Goal: Information Seeking & Learning: Check status

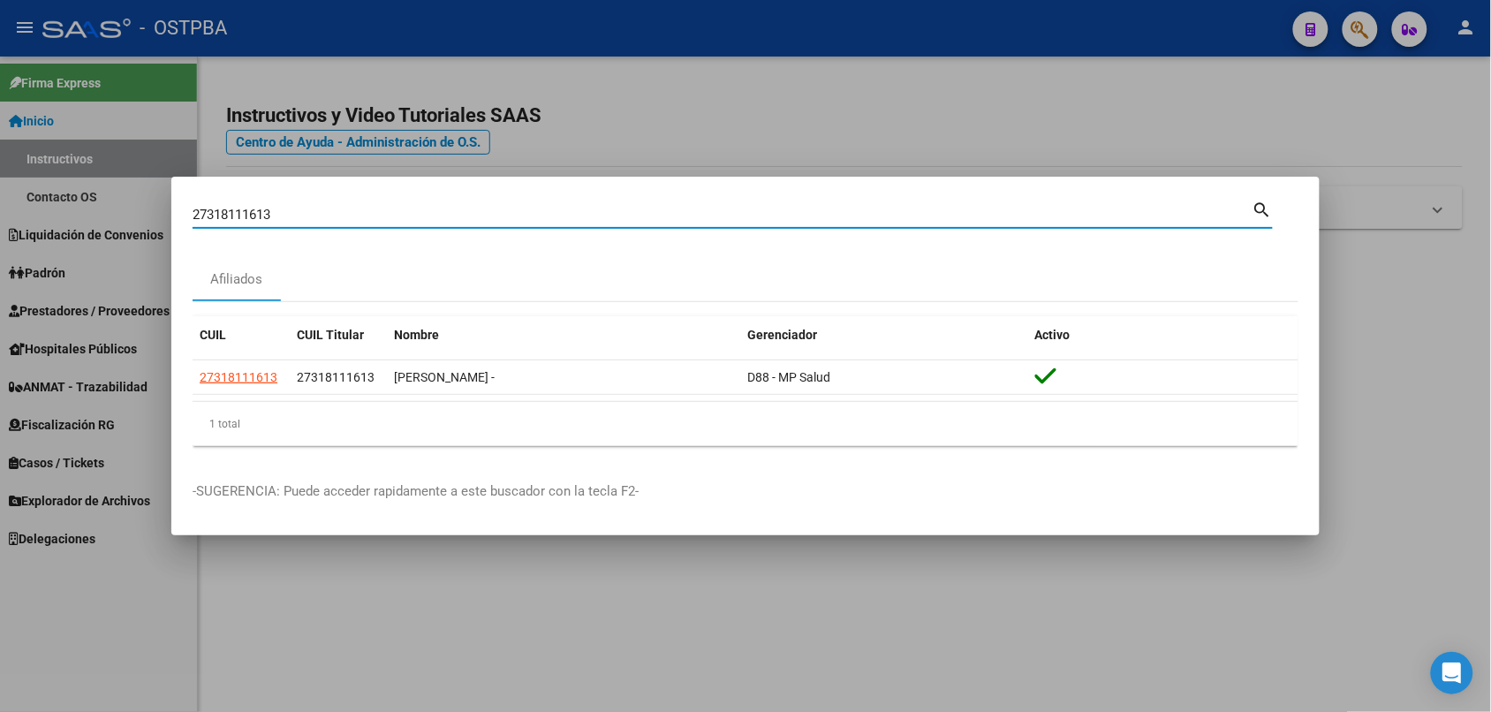
drag, startPoint x: 330, startPoint y: 215, endPoint x: 0, endPoint y: 177, distance: 331.7
click at [0, 177] on div "27318111613 Buscar (apellido, dni, cuil, nro traspaso, cuit, obra social) searc…" at bounding box center [745, 356] width 1491 height 712
paste input "203222284"
drag, startPoint x: 274, startPoint y: 209, endPoint x: 125, endPoint y: 197, distance: 149.8
click at [125, 197] on div "27203222284 Buscar (apellido, dni, cuil, nro traspaso, cuit, obra social) searc…" at bounding box center [745, 356] width 1491 height 712
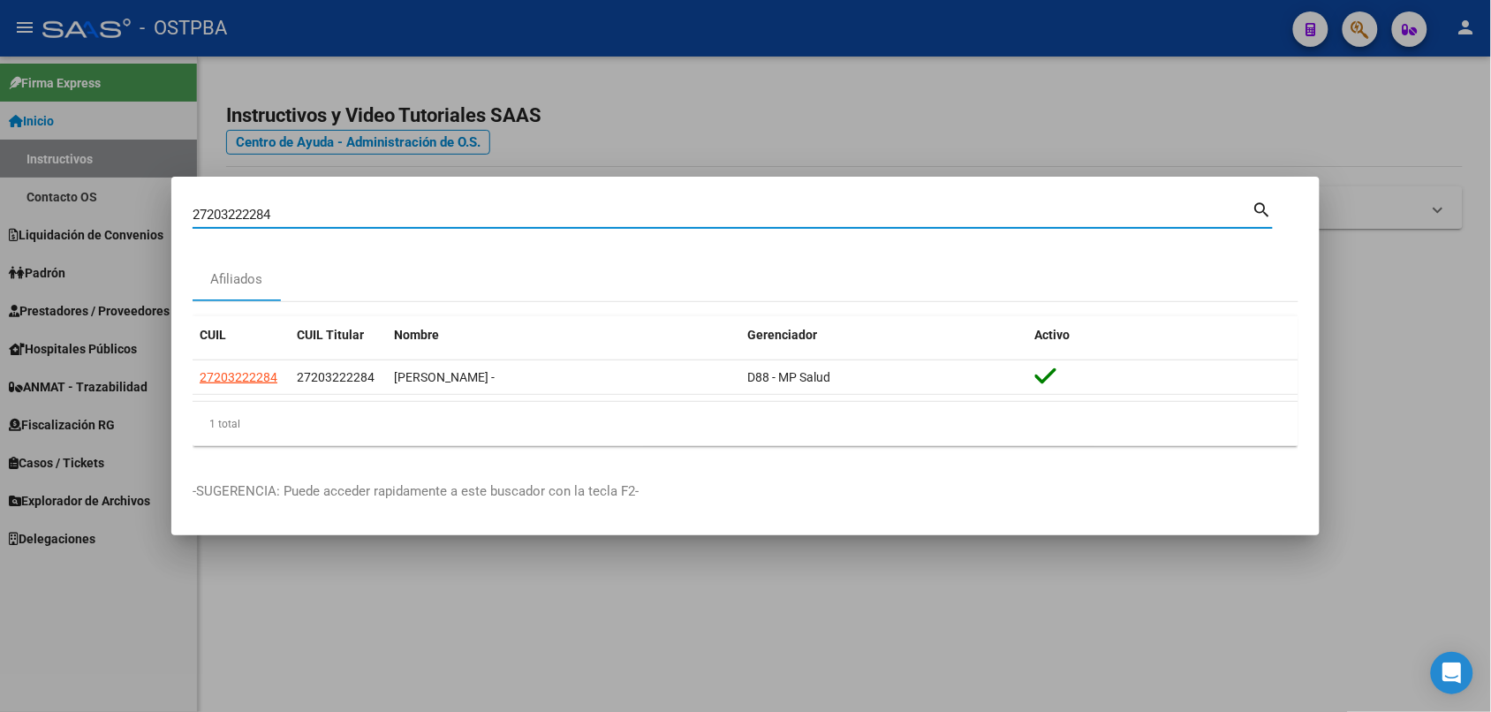
paste input "0331115275"
type input "20331115275"
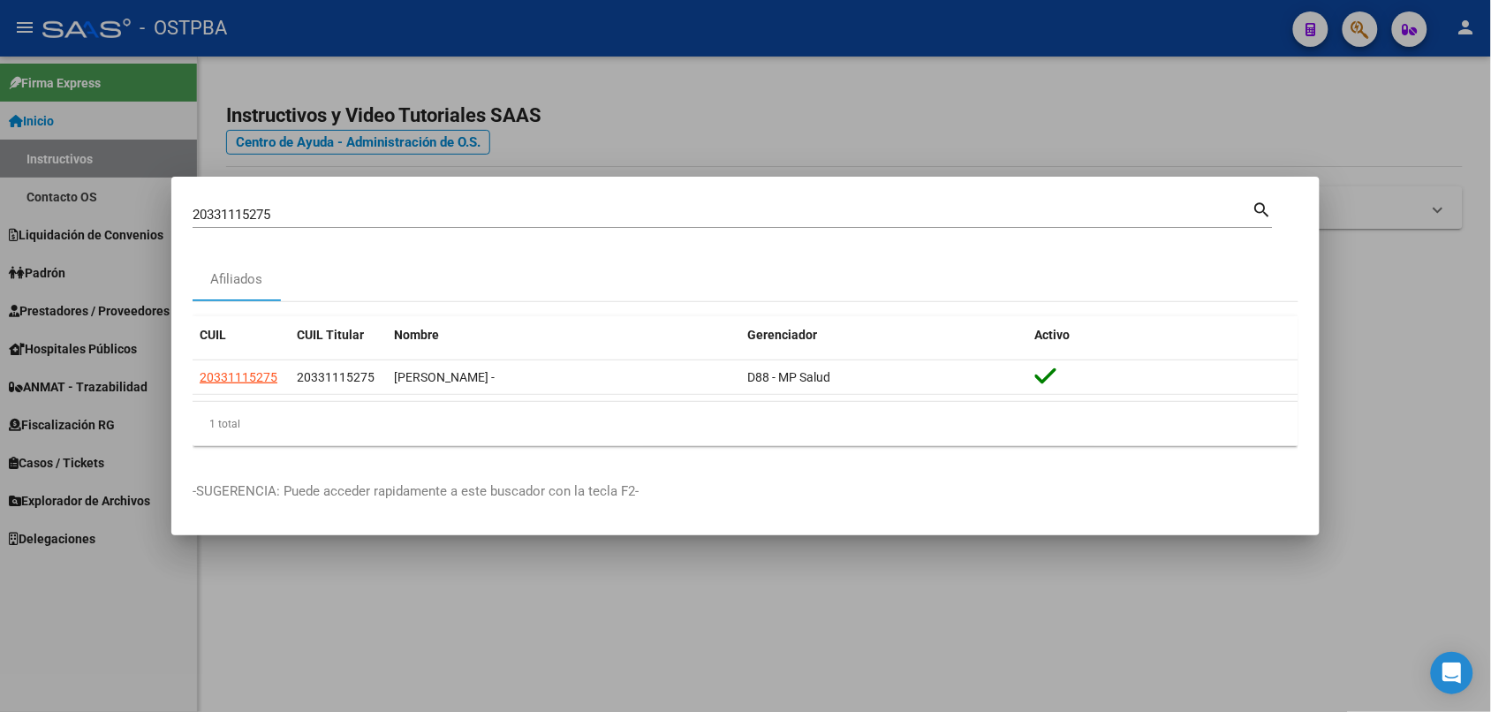
click at [548, 55] on div at bounding box center [745, 356] width 1491 height 712
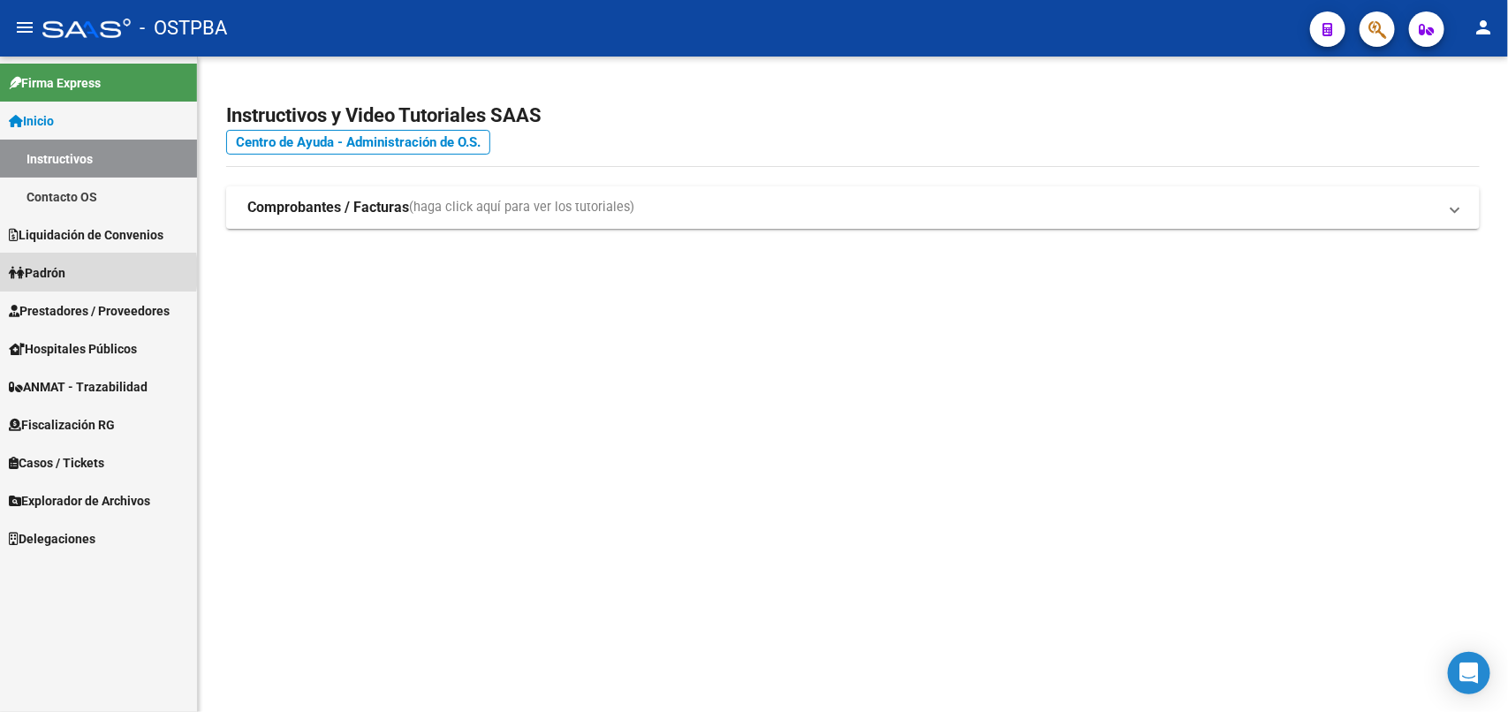
click at [58, 272] on span "Padrón" at bounding box center [37, 272] width 57 height 19
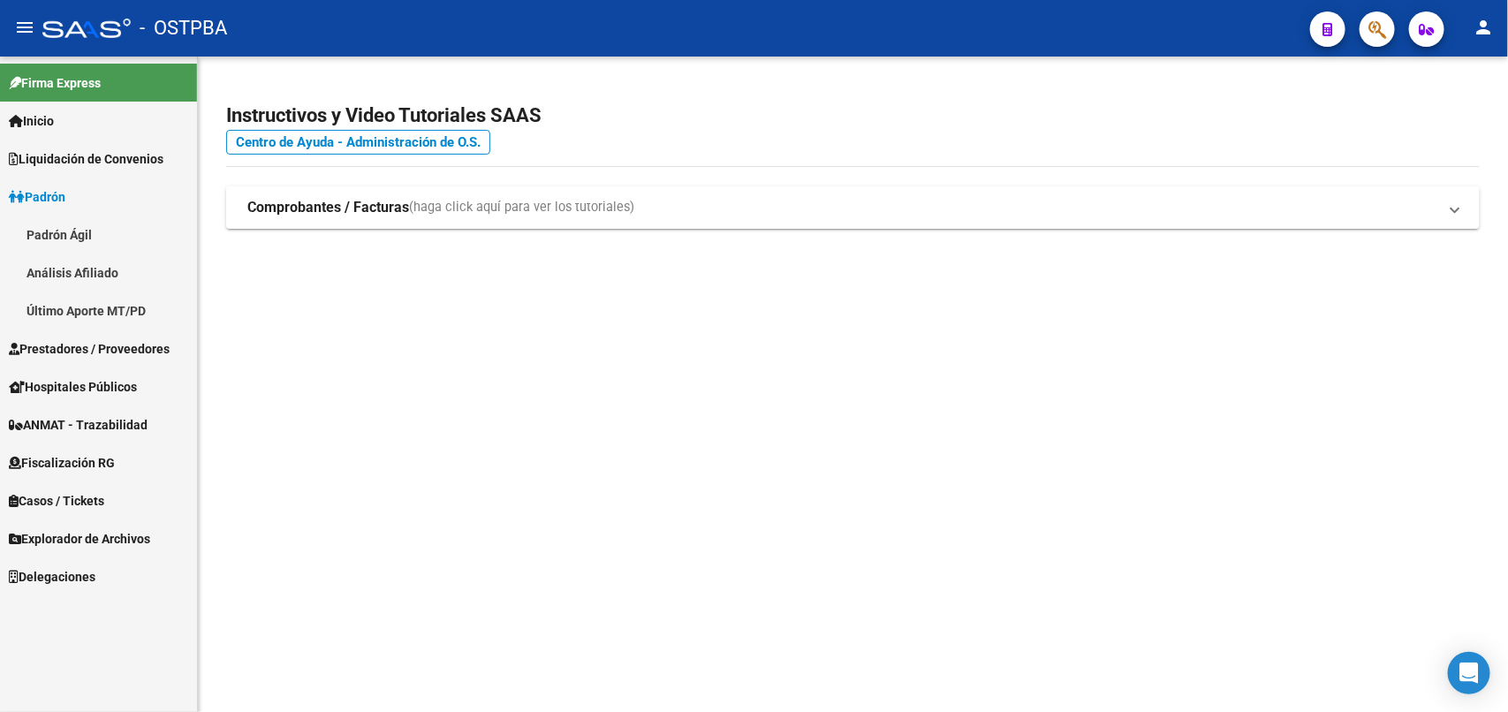
click at [64, 230] on link "Padrón Ágil" at bounding box center [98, 235] width 197 height 38
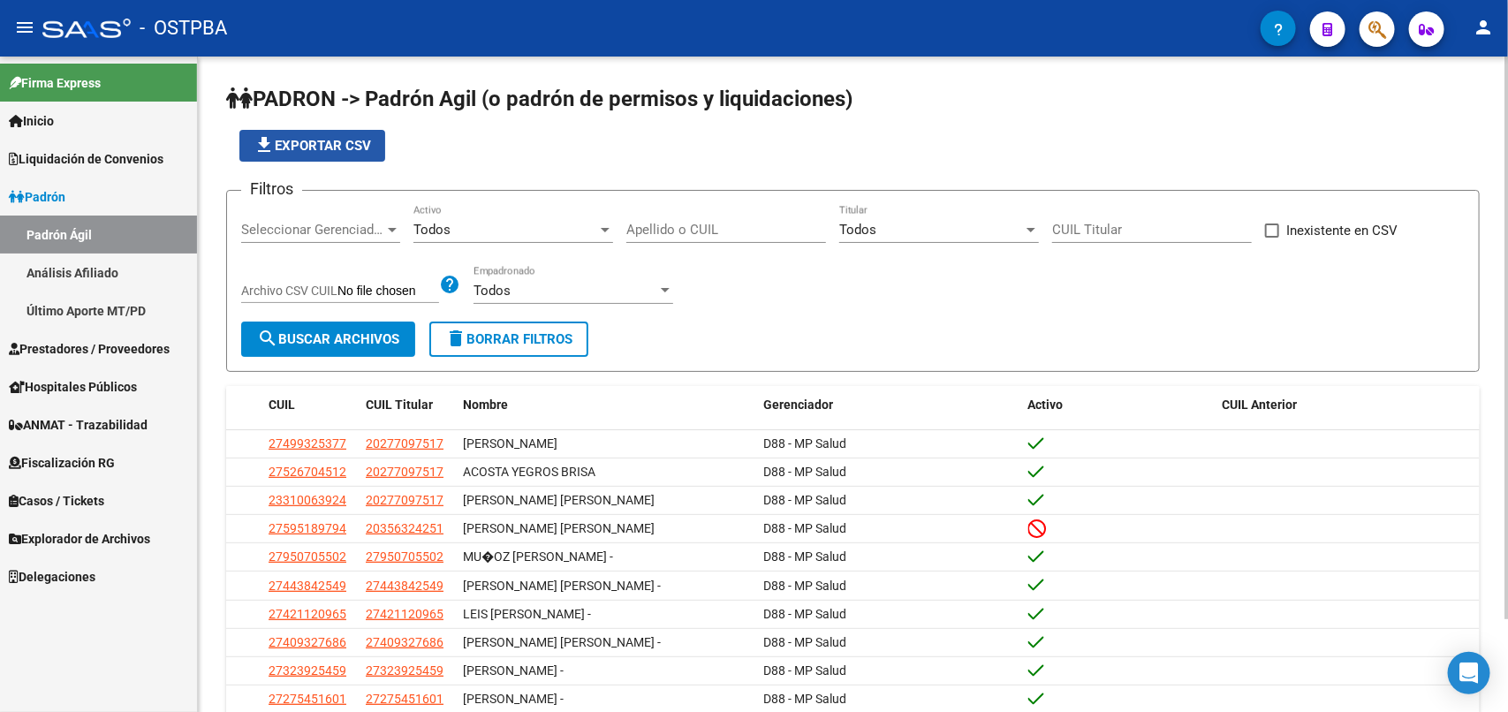
click at [353, 140] on span "file_download Exportar CSV" at bounding box center [312, 146] width 117 height 16
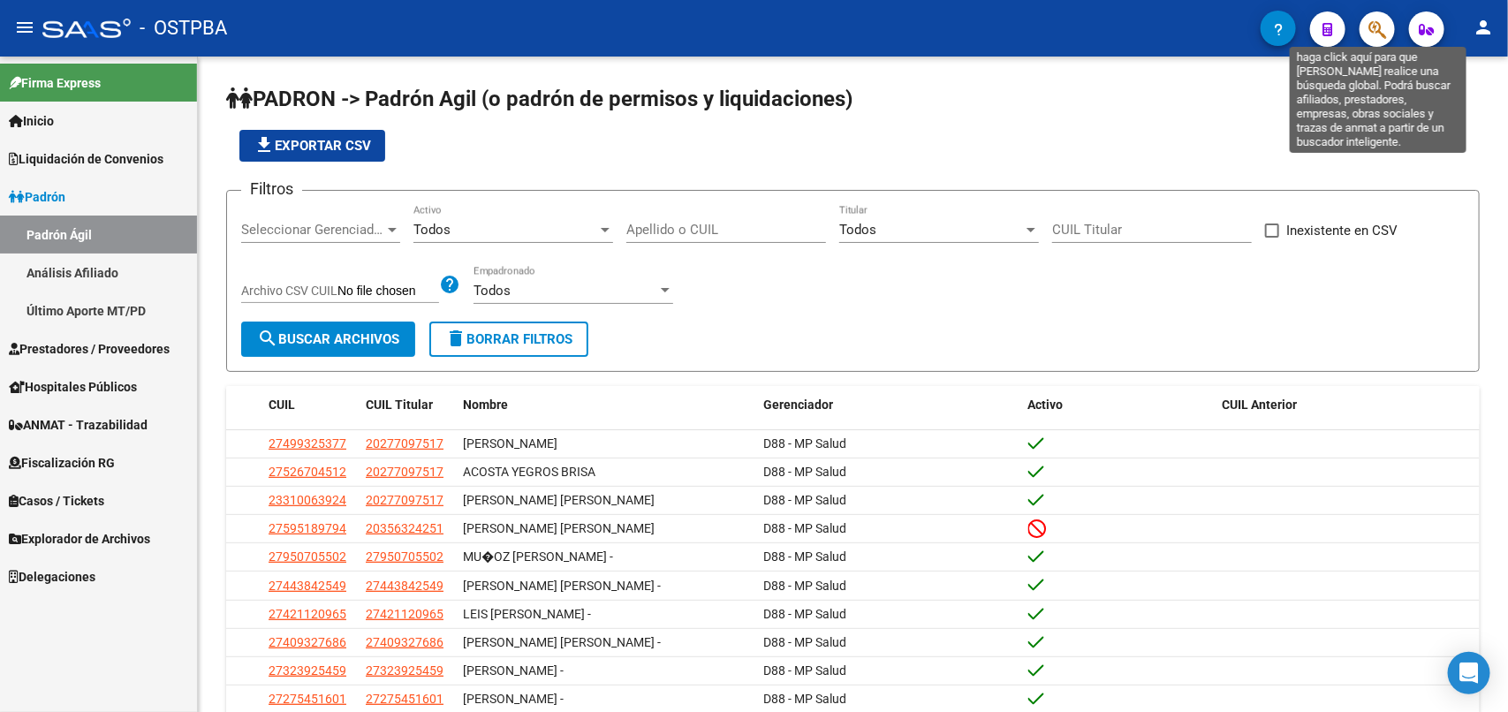
click at [1370, 31] on icon "button" at bounding box center [1377, 29] width 18 height 20
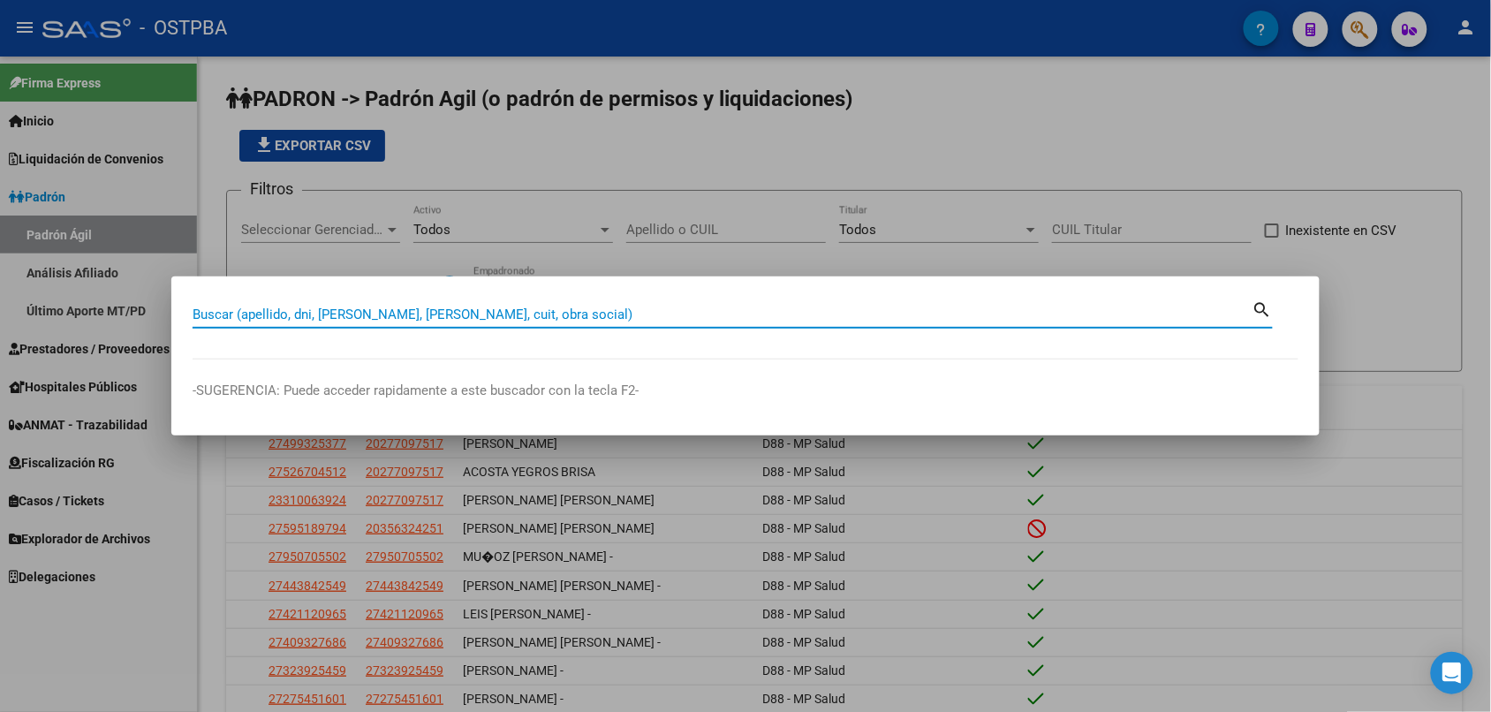
click at [481, 321] on input "Buscar (apellido, dni, [PERSON_NAME], [PERSON_NAME], cuit, obra social)" at bounding box center [723, 315] width 1060 height 16
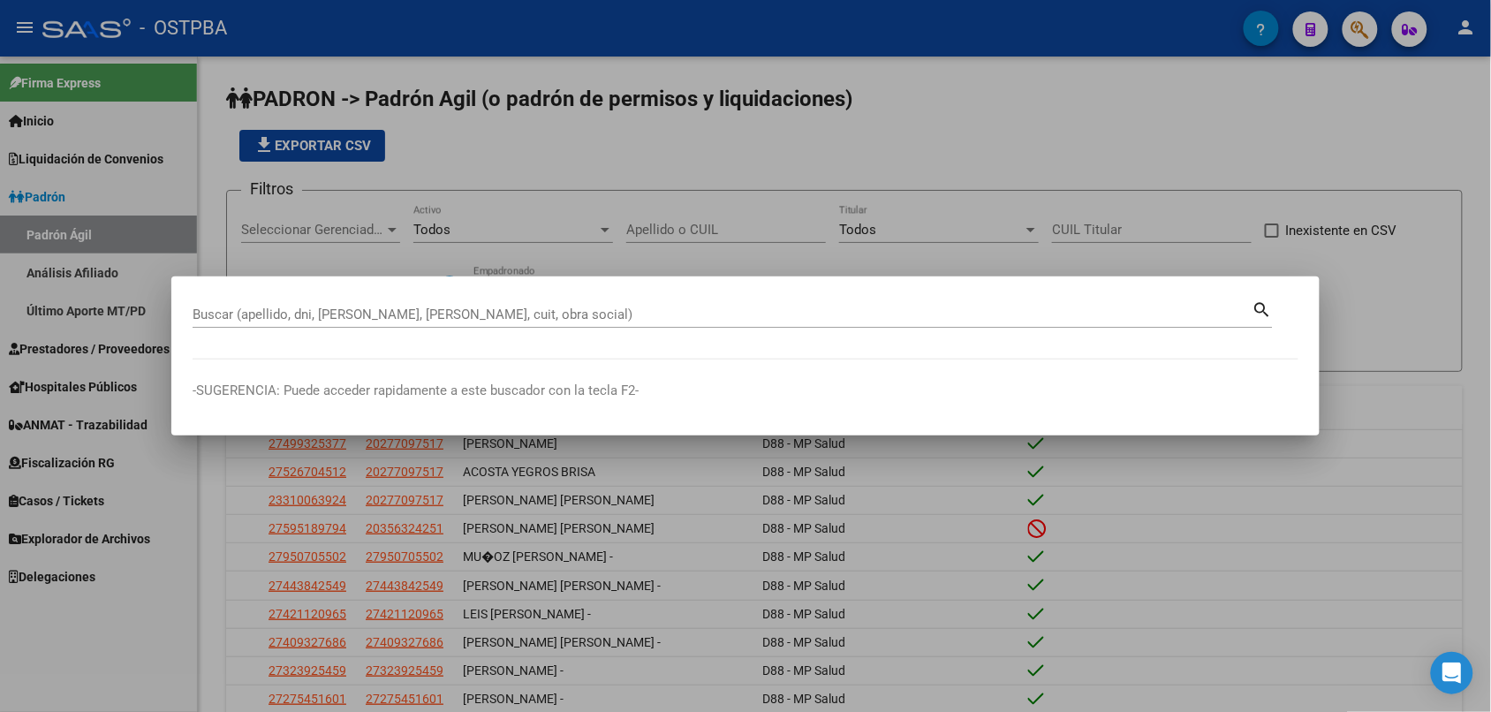
click at [322, 306] on div "Buscar (apellido, dni, [PERSON_NAME], [PERSON_NAME], cuit, obra social)" at bounding box center [723, 314] width 1060 height 27
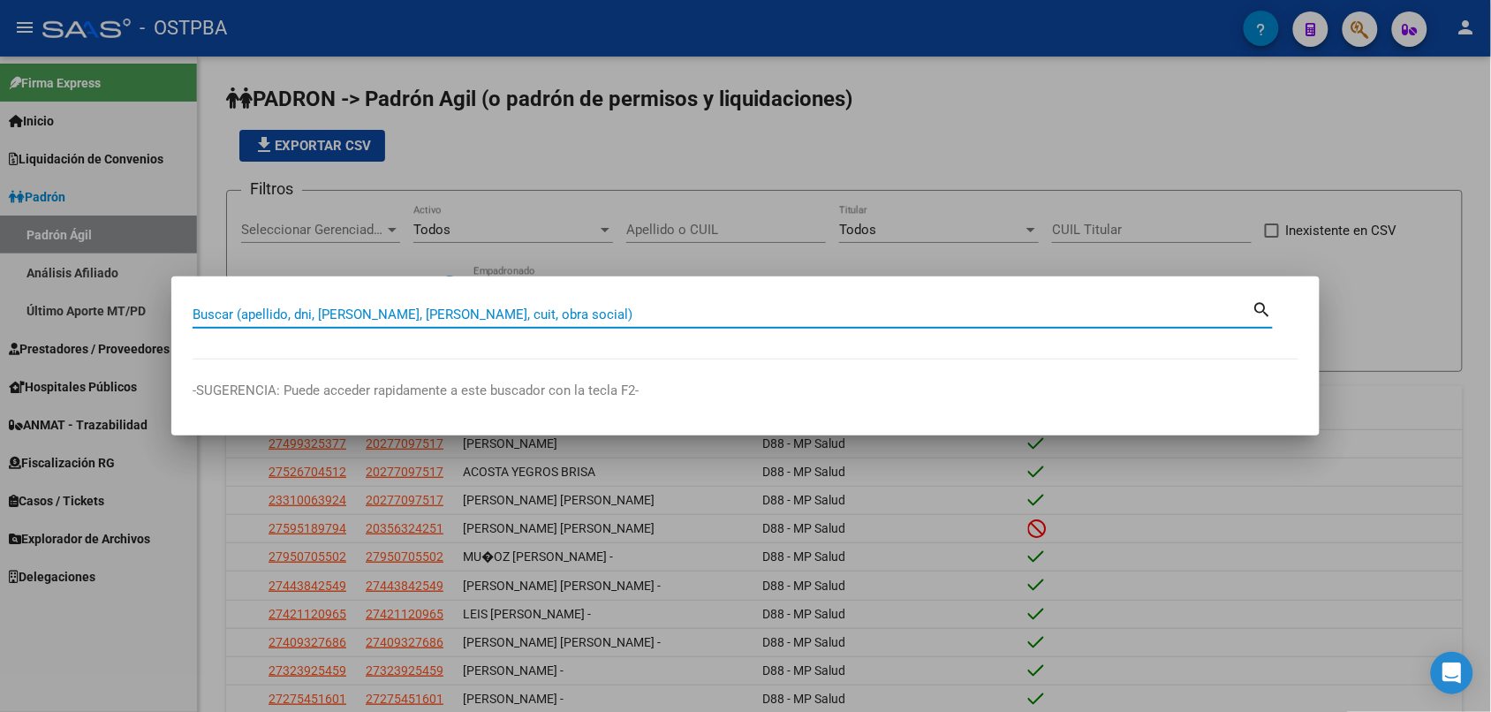
paste input "20244279202"
type input "20244279202"
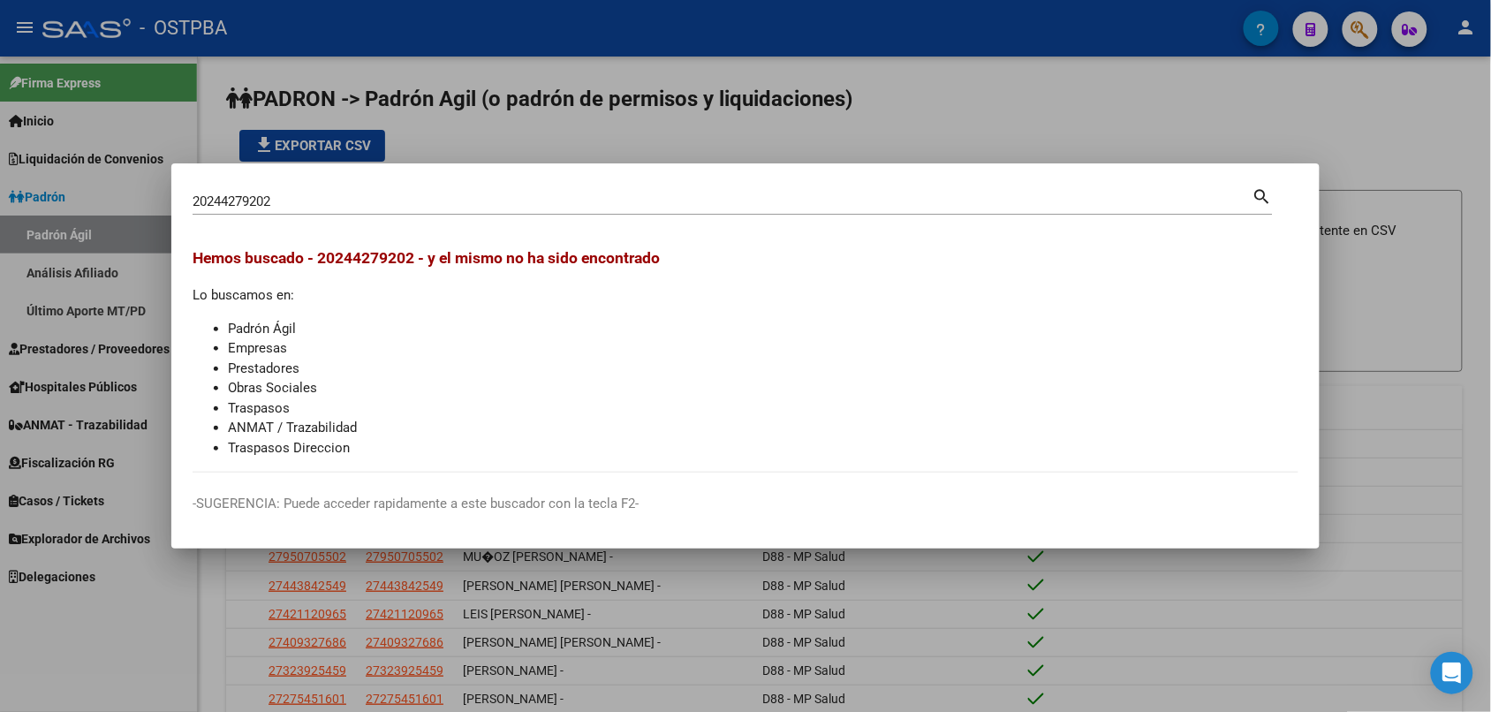
click at [1078, 121] on div at bounding box center [745, 356] width 1491 height 712
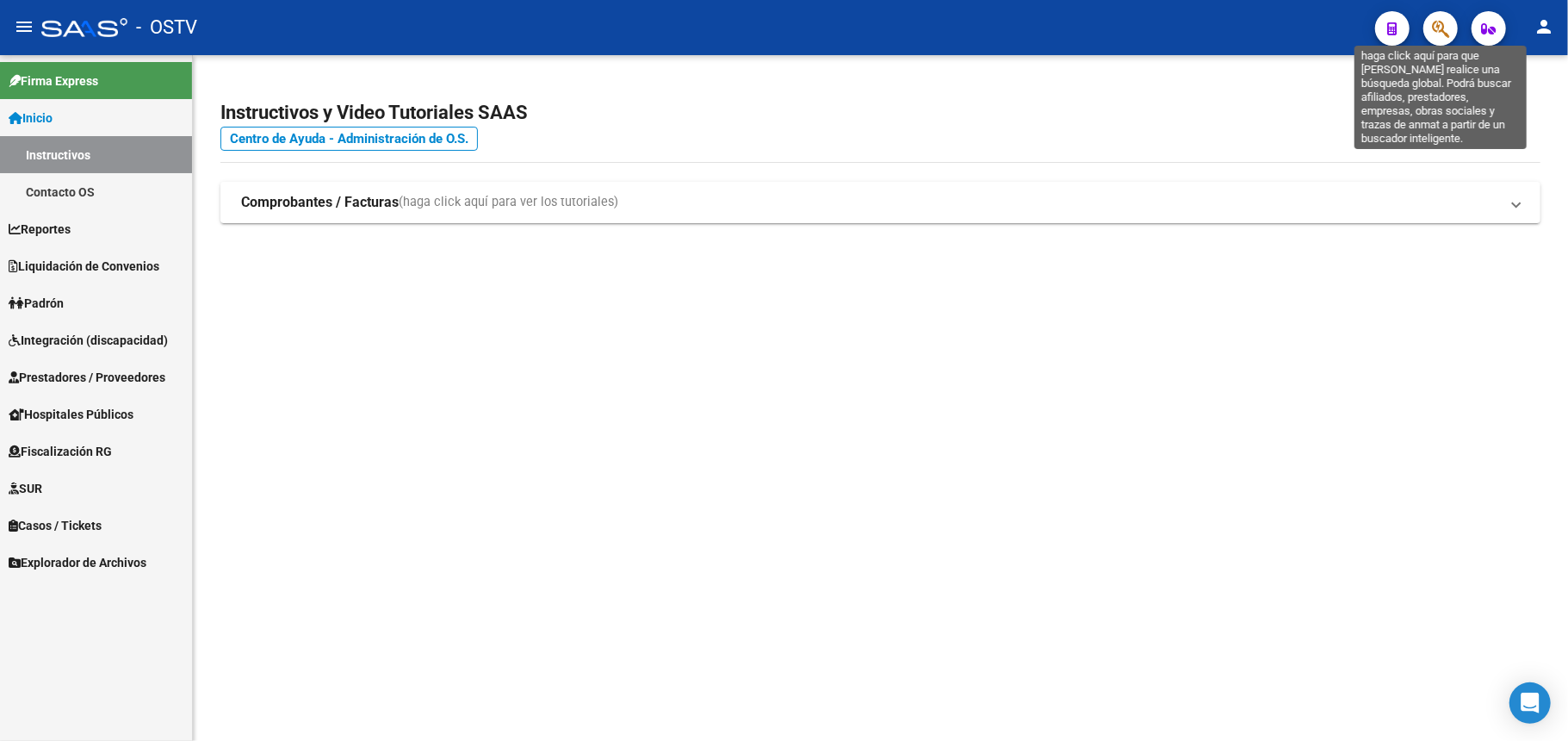
click at [1439, 29] on icon "button" at bounding box center [1440, 28] width 18 height 20
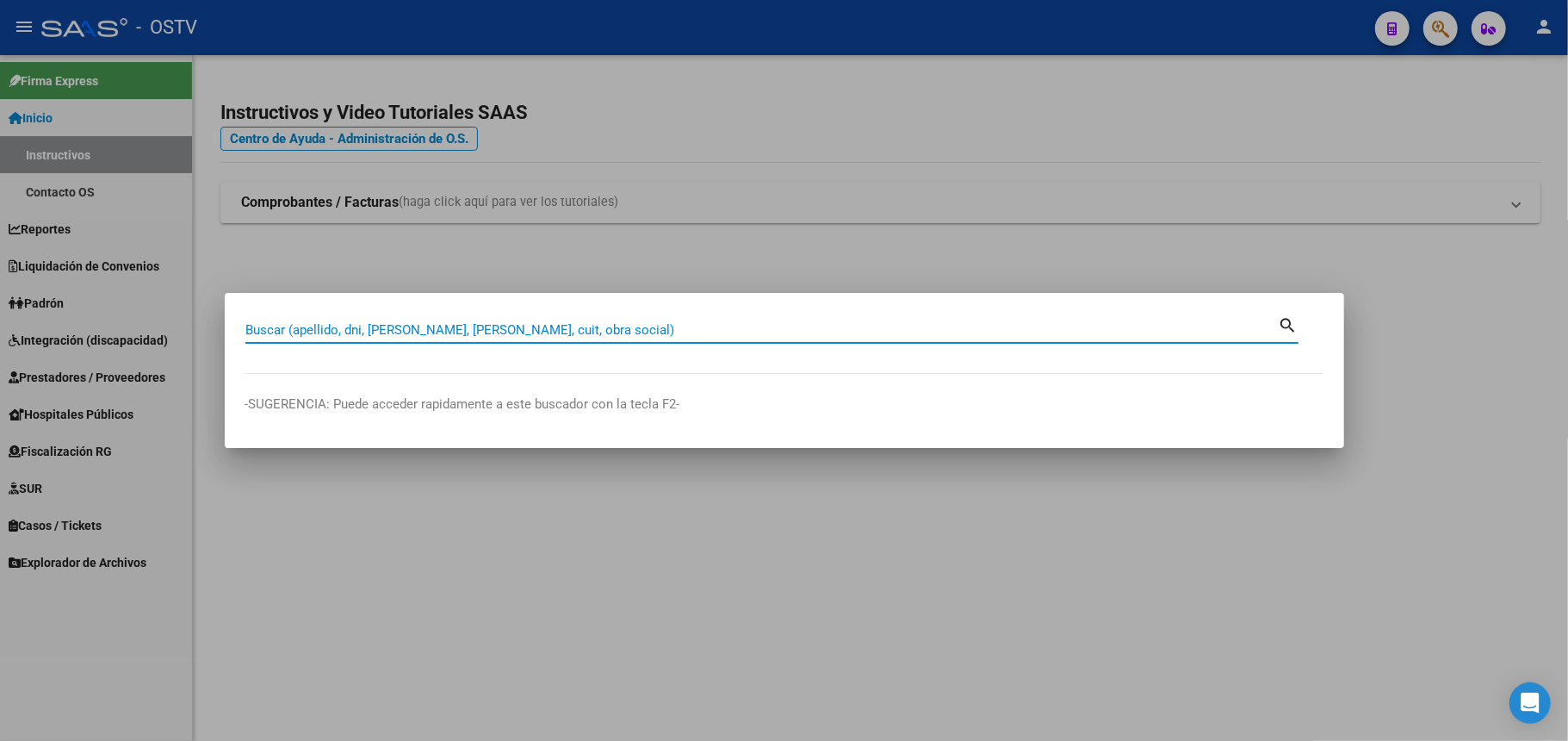
paste input "20445202046"
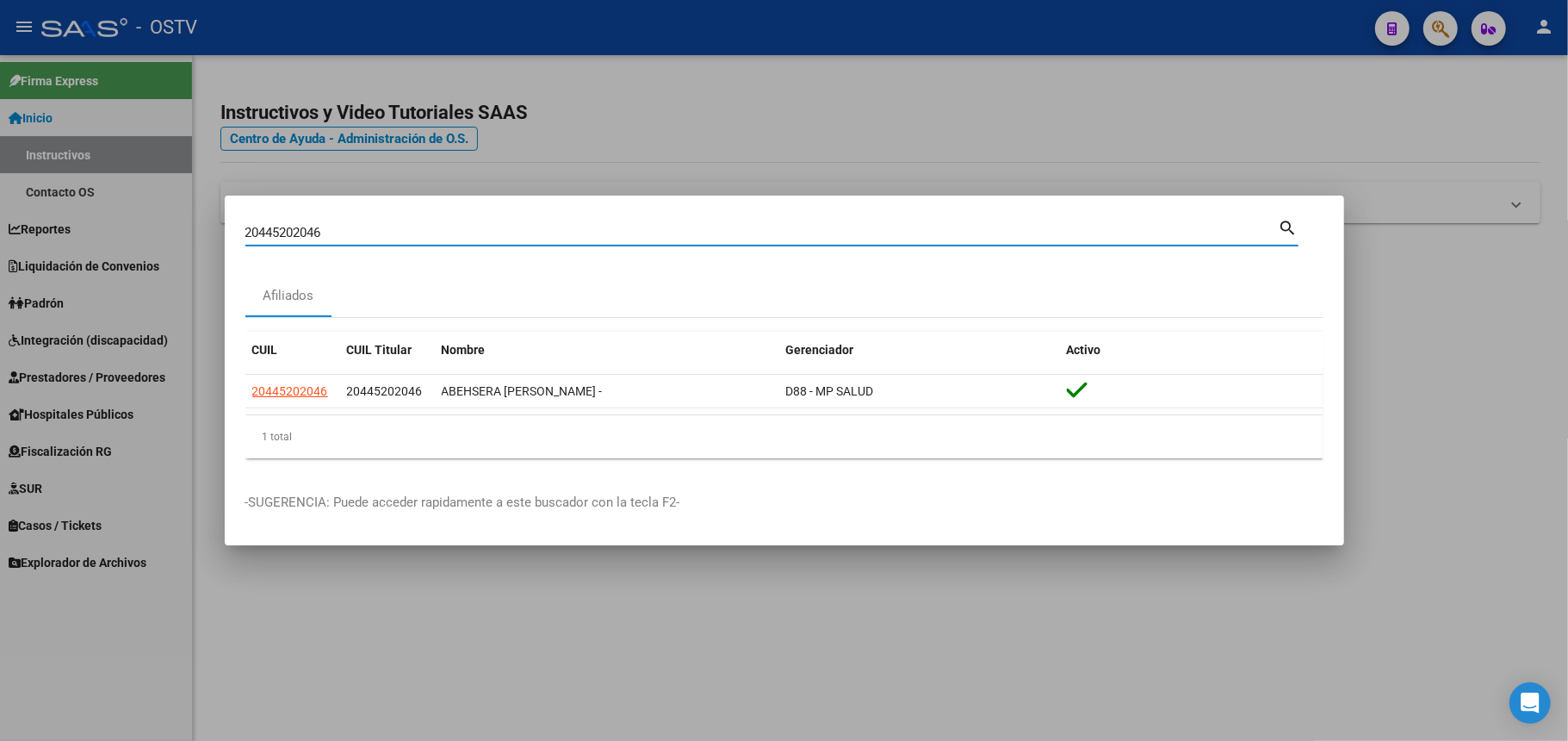
click at [357, 232] on input "20445202046" at bounding box center [762, 233] width 1033 height 16
paste input "3440562574"
click at [363, 228] on input "23440562574" at bounding box center [762, 233] width 1033 height 16
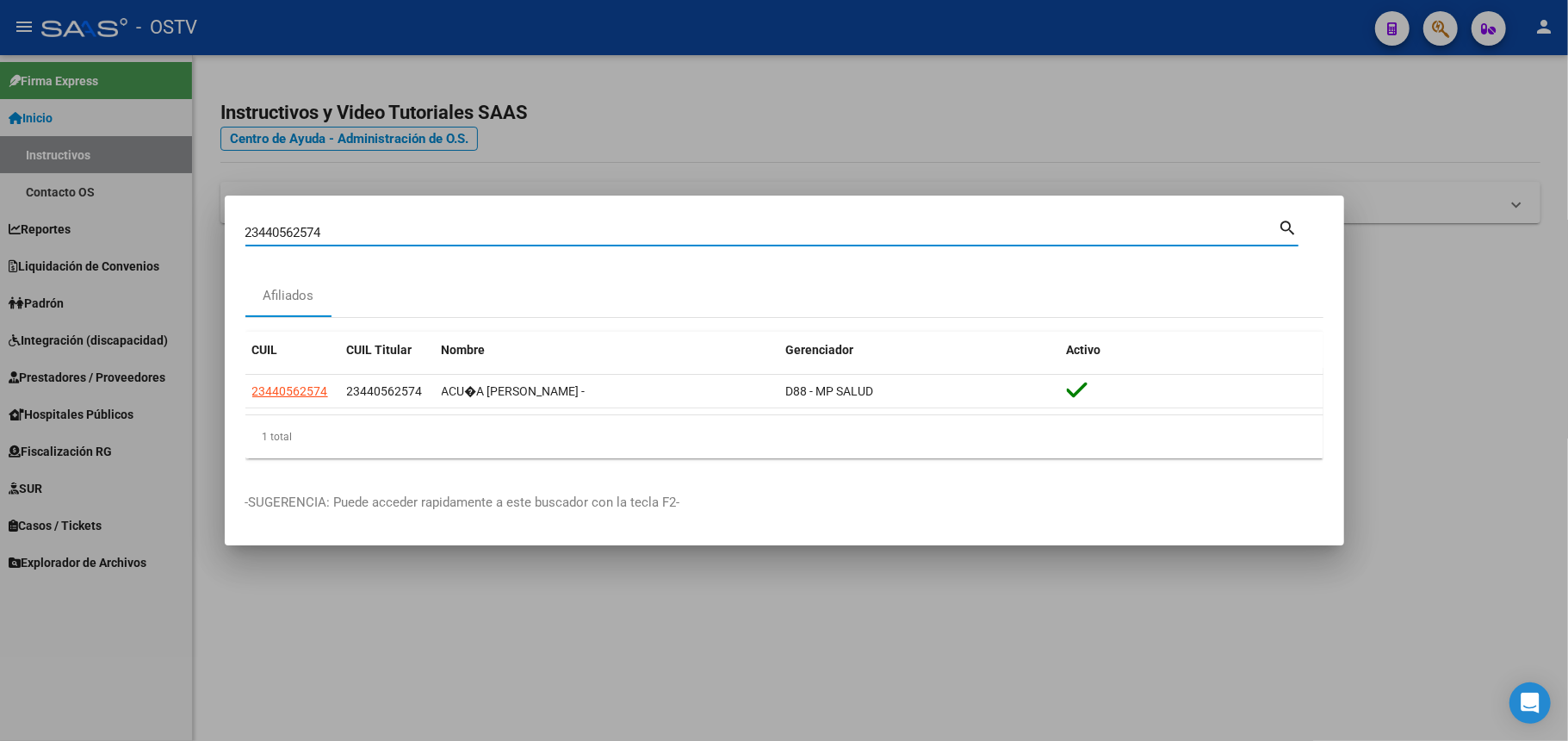
paste input "0400586722"
click at [391, 232] on input "20400586722" at bounding box center [762, 233] width 1033 height 16
paste input "28342454"
click at [330, 225] on input "20428342454" at bounding box center [762, 233] width 1033 height 16
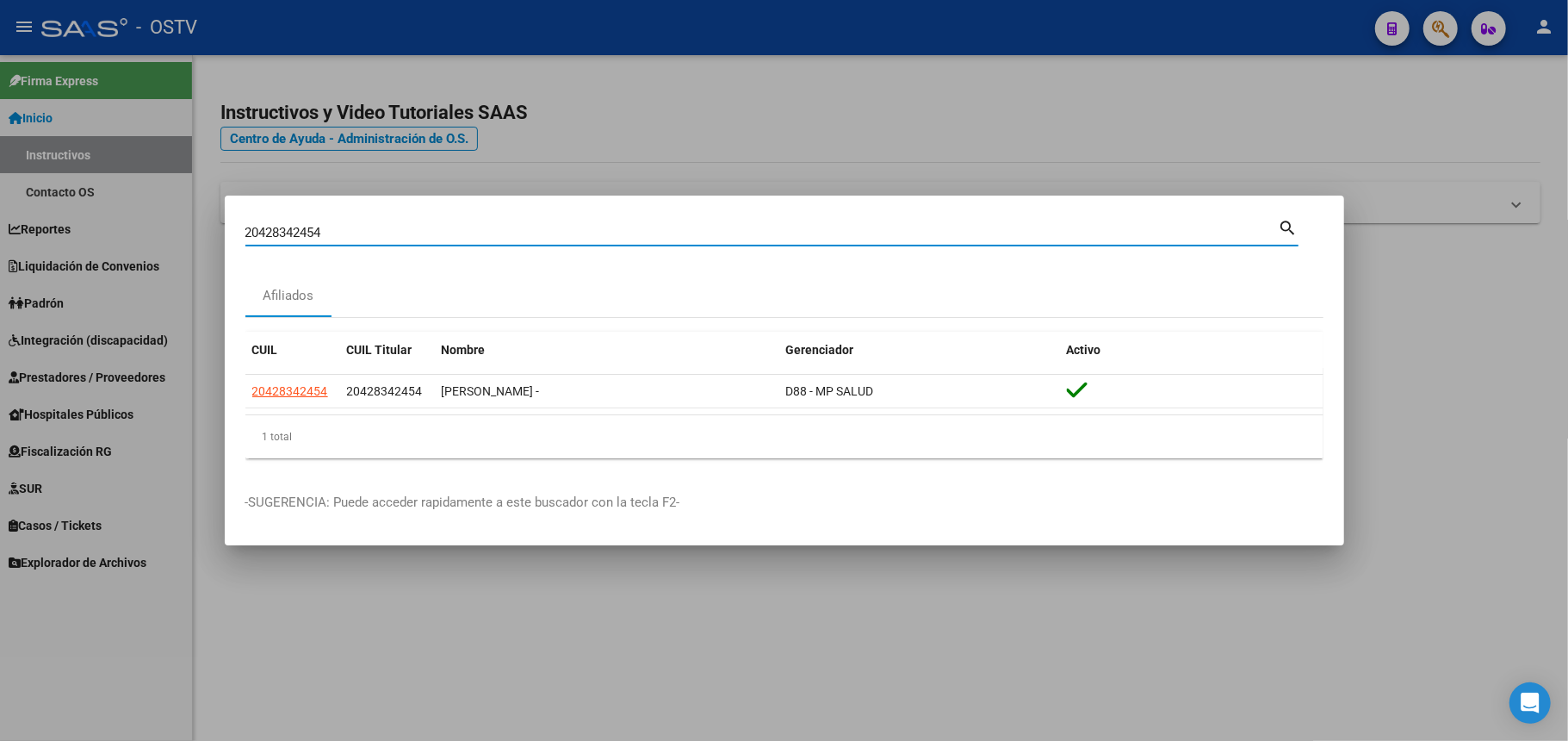
click at [330, 225] on input "20428342454" at bounding box center [762, 233] width 1033 height 16
paste input "383510377"
click at [330, 225] on input "20383510377" at bounding box center [762, 233] width 1033 height 16
paste input "26661830"
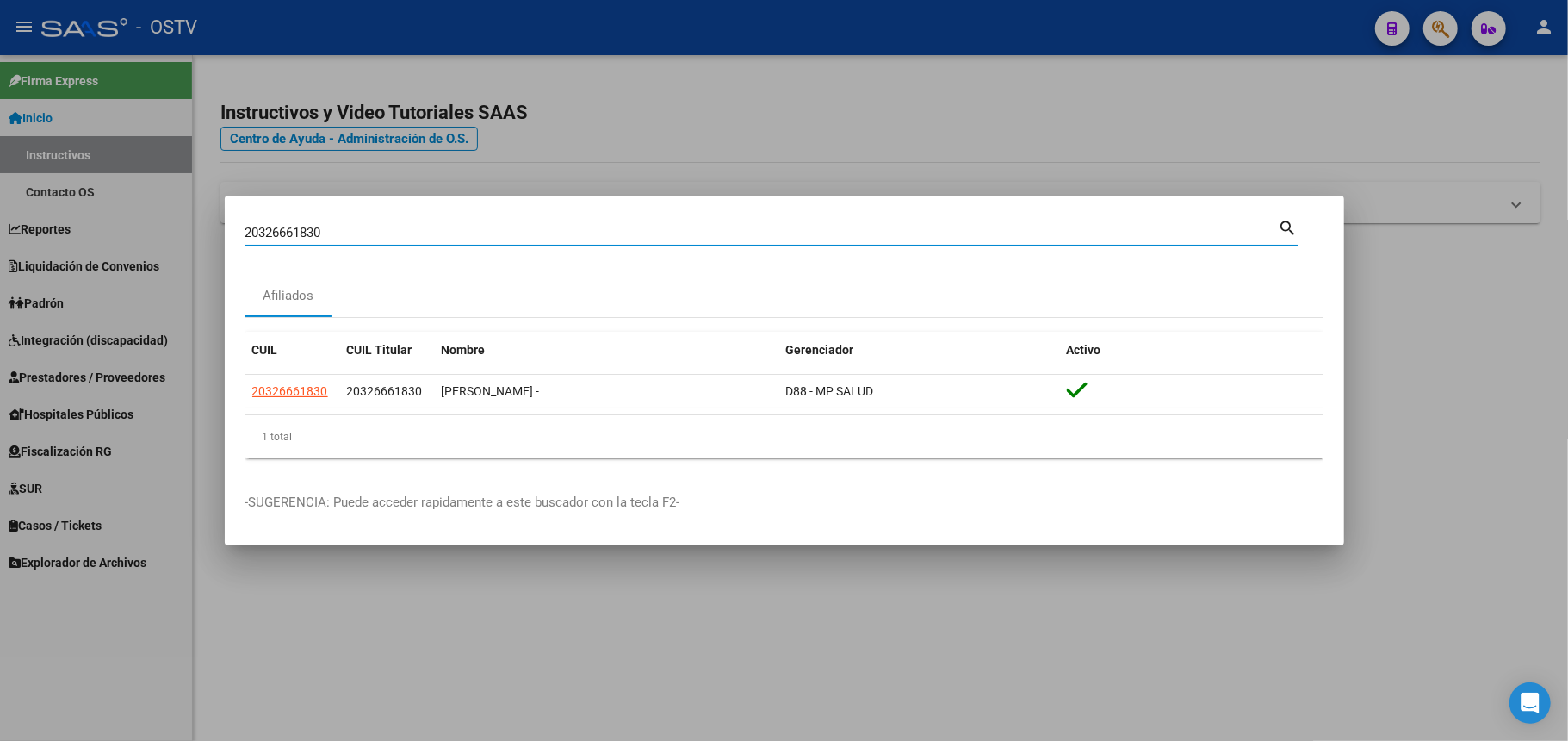
click at [325, 232] on input "20326661830" at bounding box center [762, 233] width 1033 height 16
paste input "297513231"
click at [336, 234] on input "20297513231" at bounding box center [762, 233] width 1033 height 16
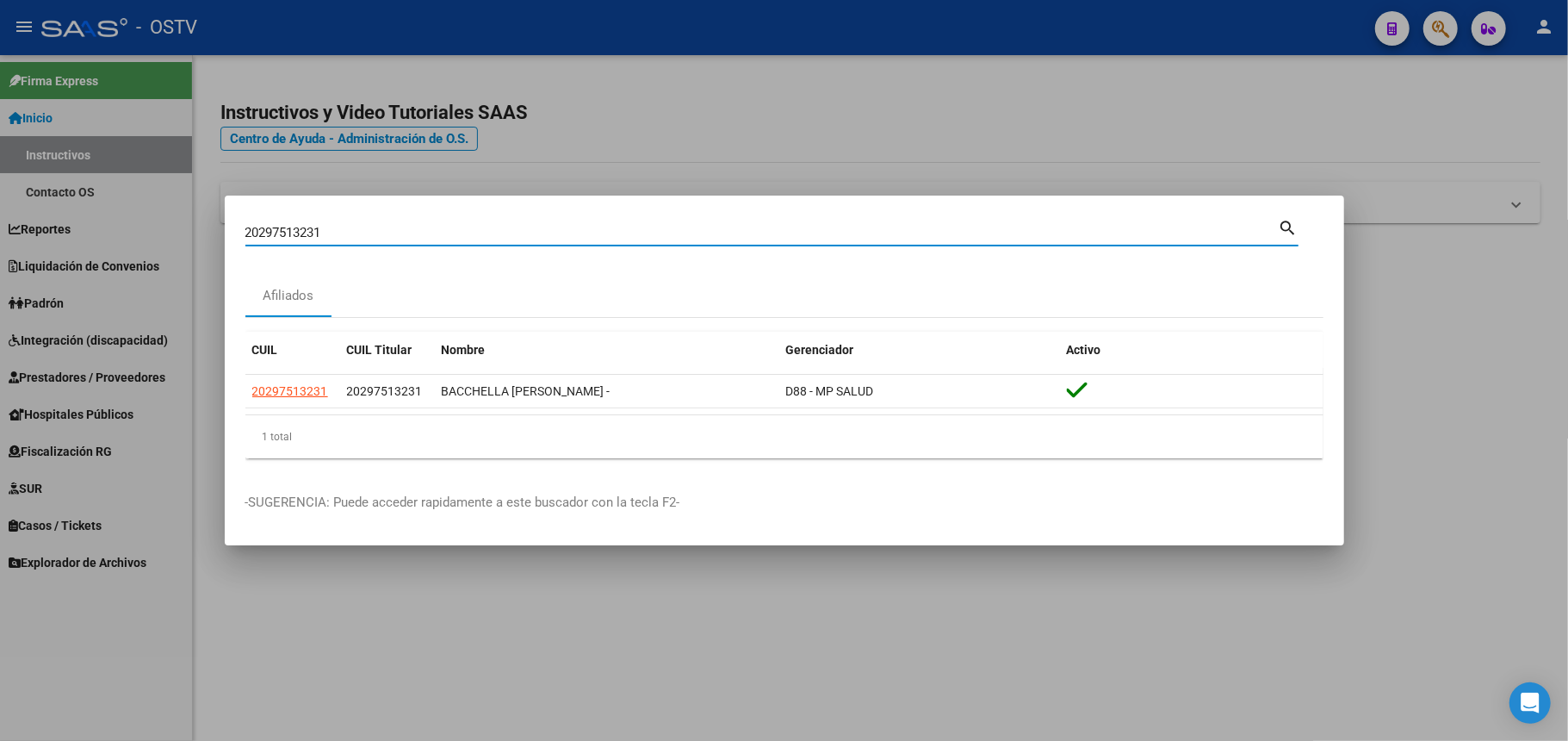
paste input "7943039688"
click at [375, 234] on input "27943039688" at bounding box center [762, 233] width 1033 height 16
paste input "415864049"
click at [339, 228] on input "27415864049" at bounding box center [762, 233] width 1033 height 16
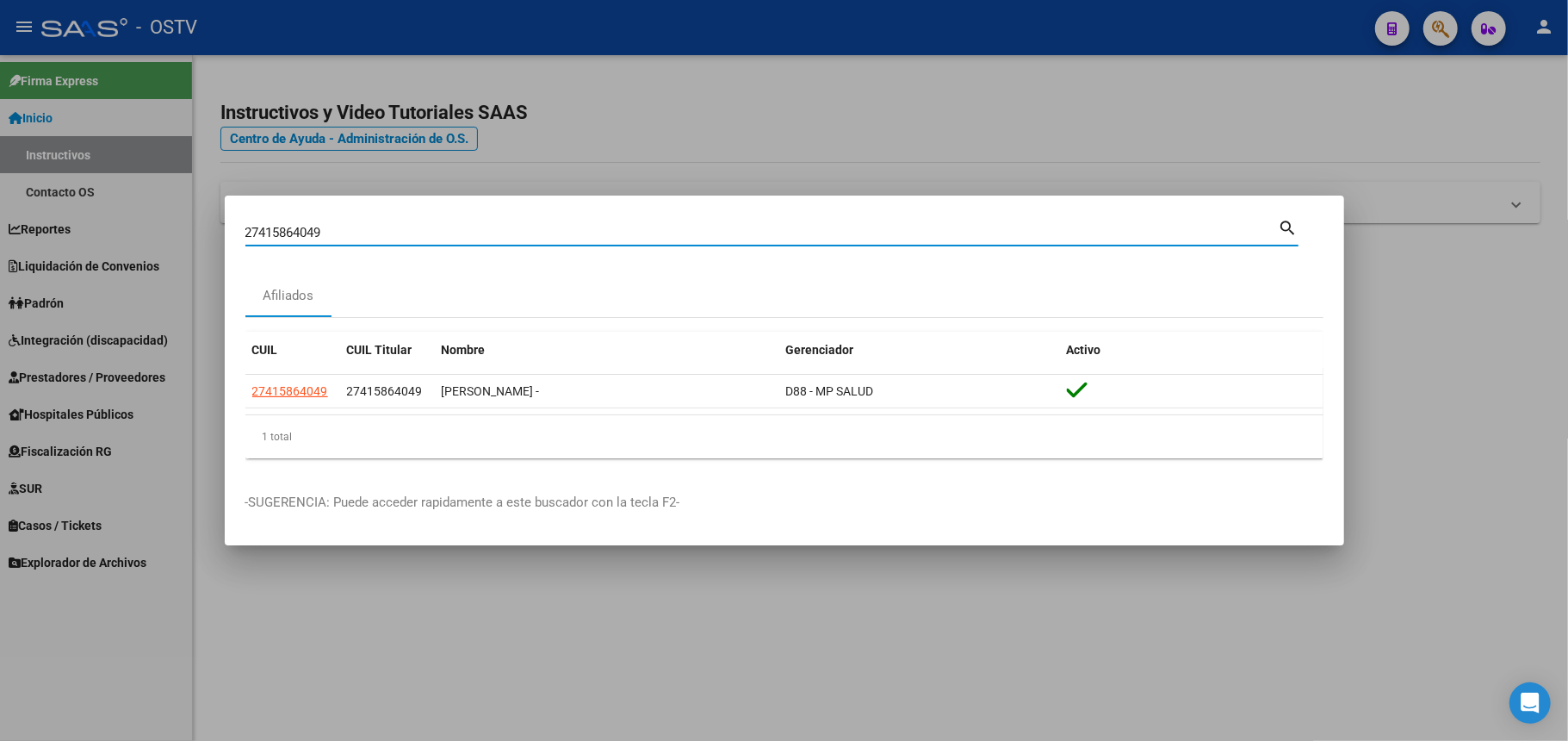
click at [339, 228] on input "27415864049" at bounding box center [762, 233] width 1033 height 16
paste input "6939522"
click at [339, 228] on input "27416939522" at bounding box center [762, 233] width 1033 height 16
paste input "01288460"
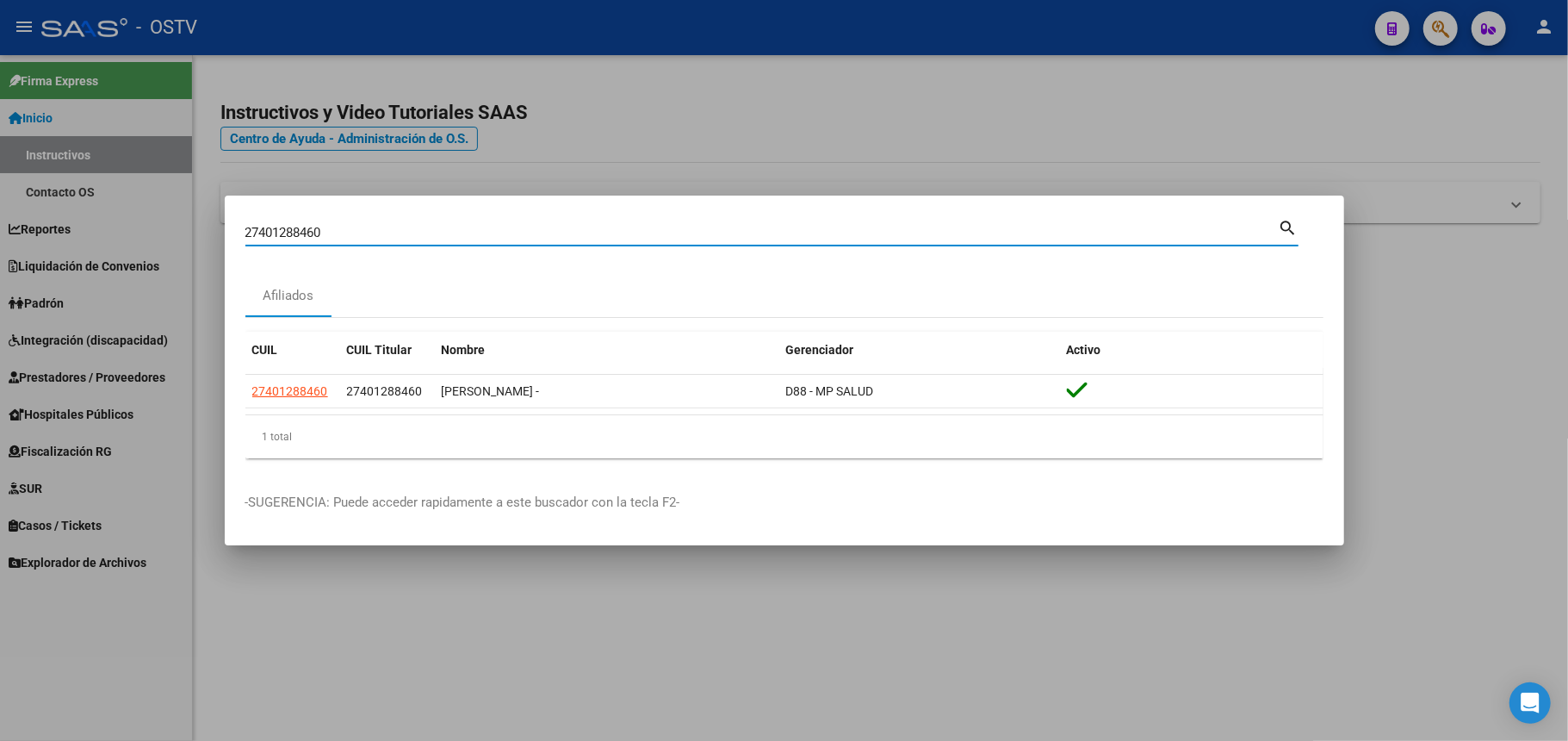
click at [332, 231] on input "27401288460" at bounding box center [762, 233] width 1033 height 16
paste input "0219335165"
type input "20219335165"
click at [1208, 130] on div at bounding box center [784, 370] width 1568 height 741
